Goal: Information Seeking & Learning: Learn about a topic

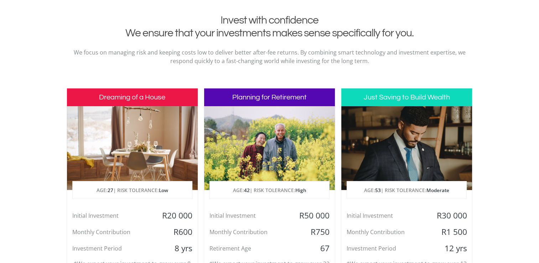
scroll to position [392, 0]
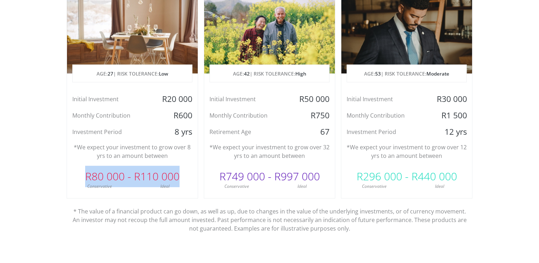
drag, startPoint x: 181, startPoint y: 179, endPoint x: 69, endPoint y: 183, distance: 112.2
click at [69, 183] on div "R80 000 - R110 000" at bounding box center [132, 176] width 131 height 21
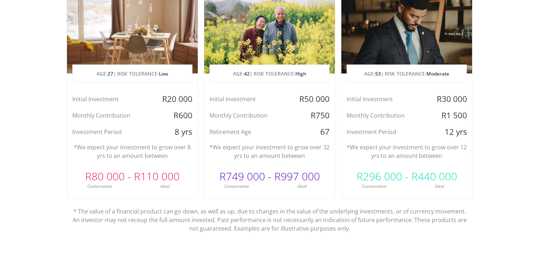
drag, startPoint x: 69, startPoint y: 183, endPoint x: 64, endPoint y: 192, distance: 10.7
click at [64, 192] on section "Invest with confidence We ensure that your investments makes sense specifically…" at bounding box center [269, 84] width 539 height 375
drag, startPoint x: 324, startPoint y: 116, endPoint x: 310, endPoint y: 117, distance: 14.6
click at [310, 117] on div "R750" at bounding box center [312, 115] width 43 height 11
drag, startPoint x: 310, startPoint y: 117, endPoint x: 258, endPoint y: 124, distance: 52.4
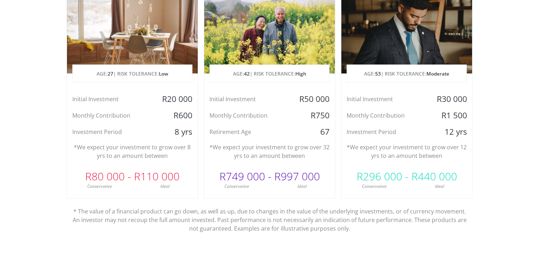
click at [258, 123] on div "Initial Investment R50 000 Monthly Contribution R750 Retirement Age 67" at bounding box center [269, 115] width 131 height 43
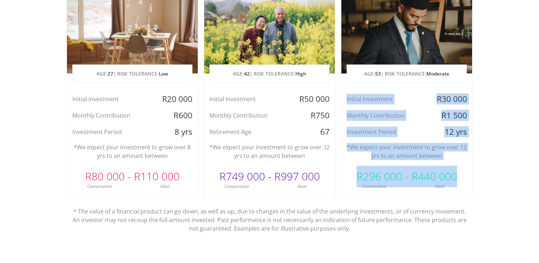
drag, startPoint x: 384, startPoint y: 99, endPoint x: 469, endPoint y: 166, distance: 108.3
click at [469, 166] on div "Dreaming of a House AGE: 27 | RISK TOLERANCE: Low Initial Investment R20 000 Mo…" at bounding box center [270, 105] width 406 height 267
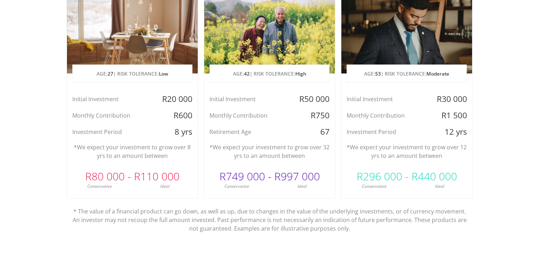
click at [375, 222] on p "* The value of a financial product can go down, as well as up, due to changes i…" at bounding box center [269, 215] width 395 height 34
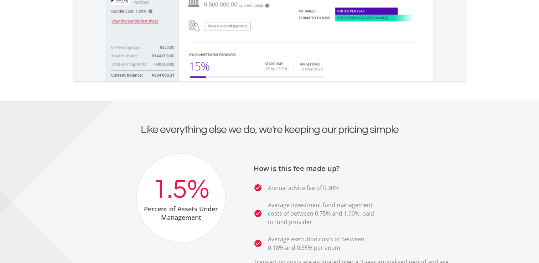
scroll to position [1353, 0]
